Goal: Transaction & Acquisition: Subscribe to service/newsletter

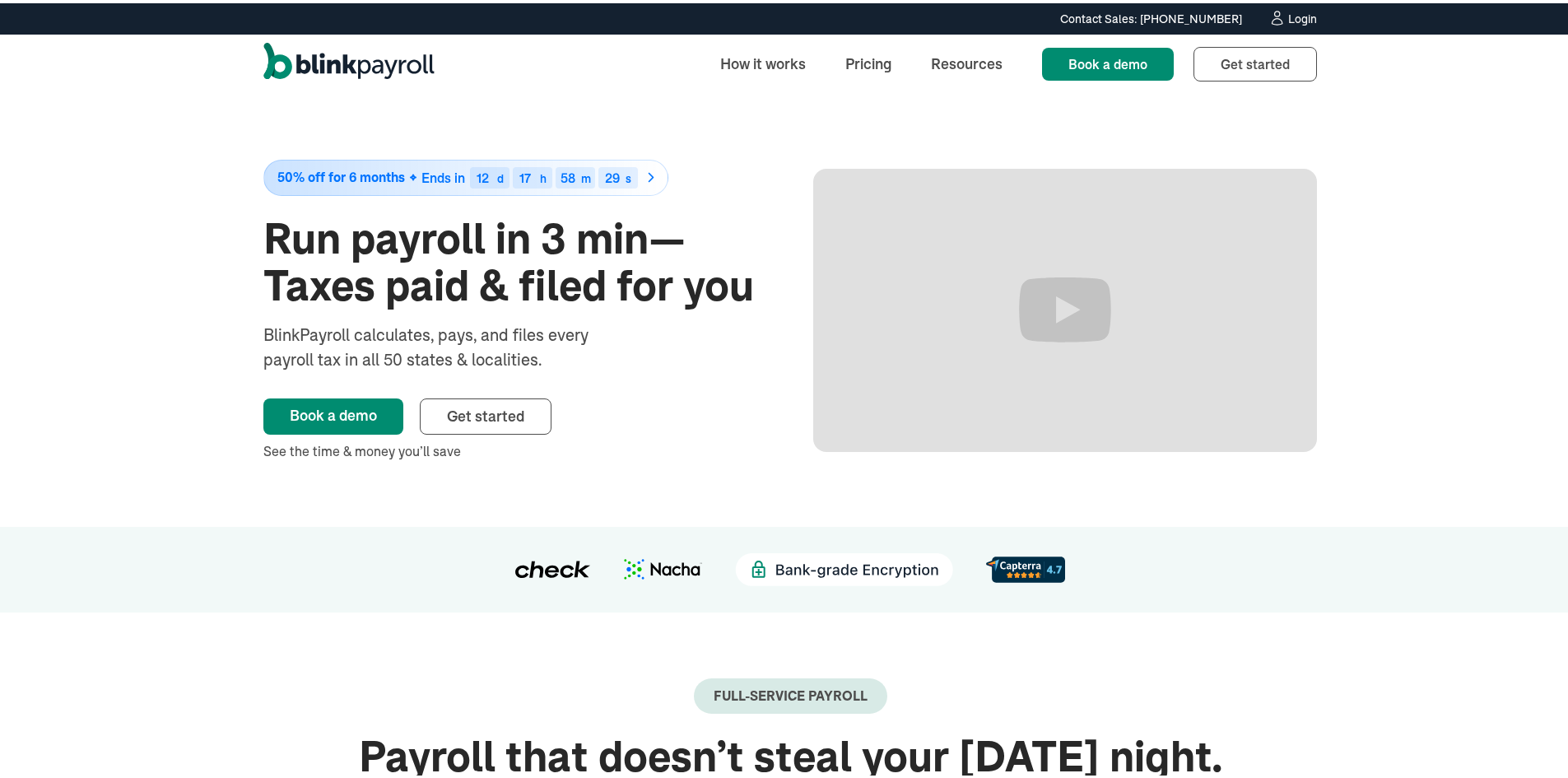
click at [1301, 17] on div "Login" at bounding box center [1303, 15] width 29 height 12
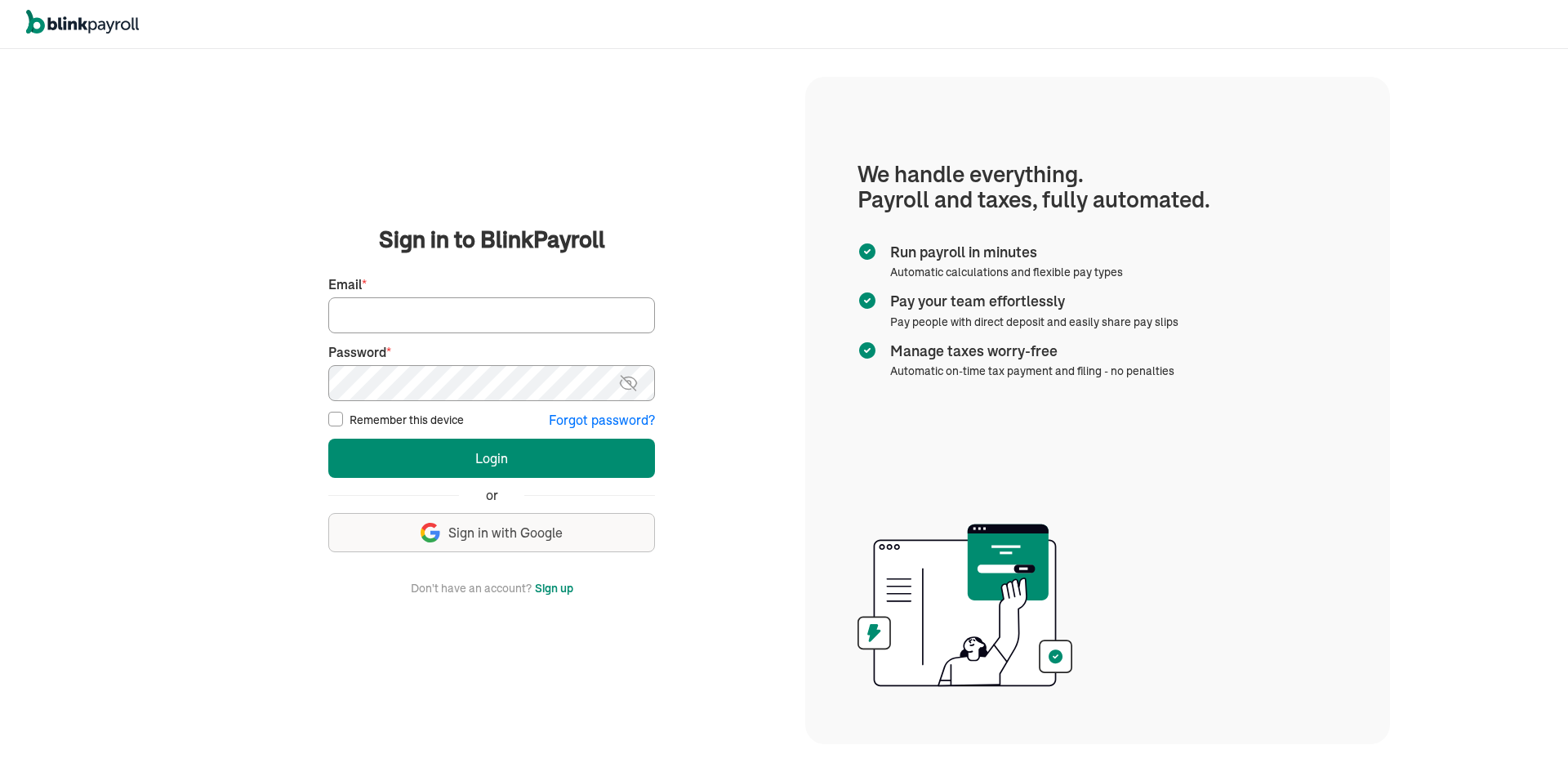
click at [560, 584] on button "Sign up" at bounding box center [554, 588] width 38 height 20
